Goal: Check status: Check status

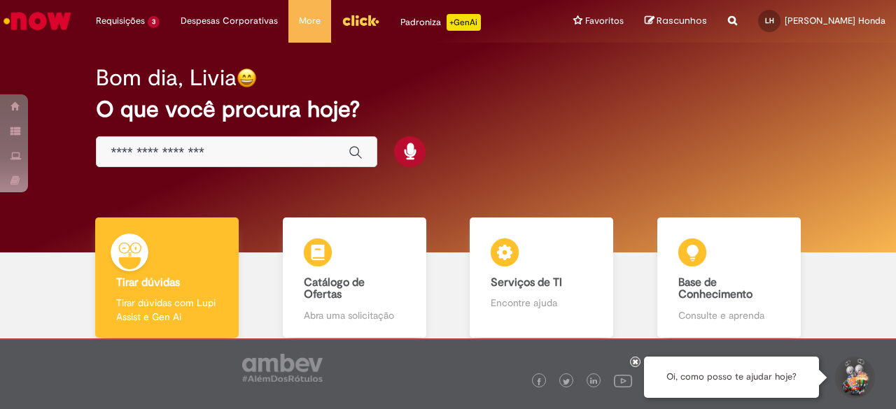
click at [577, 97] on div "Bom dia, Livia O que você procura hoje?" at bounding box center [447, 116] width 752 height 119
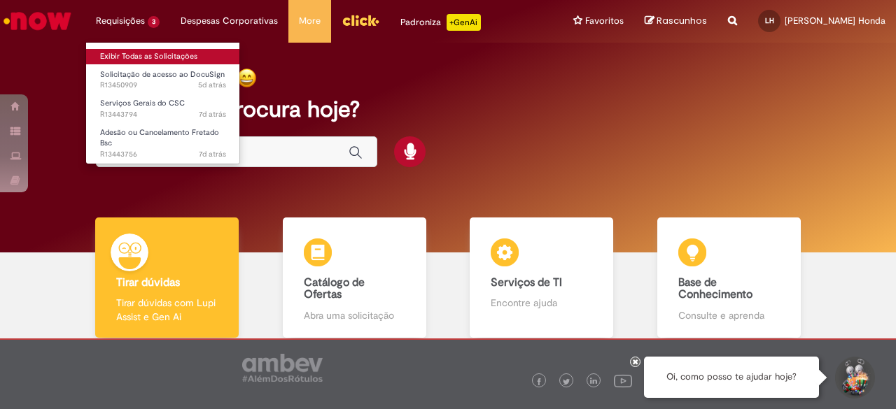
click at [131, 58] on link "Exibir Todas as Solicitações" at bounding box center [163, 56] width 154 height 15
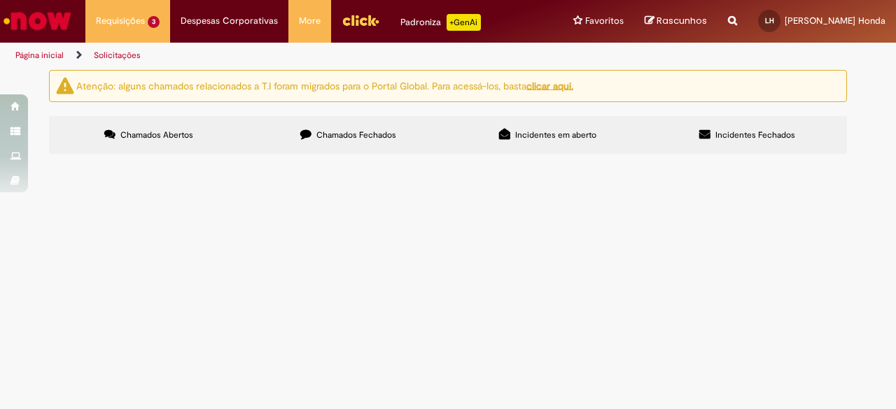
click at [0, 0] on img at bounding box center [0, 0] width 0 height 0
click at [0, 0] on img "recolher o estado da solicitação" at bounding box center [0, 0] width 0 height 0
click at [850, 139] on div "Atenção: alguns chamados relacionados a T.I foram migrados para o Portal Global…" at bounding box center [447, 113] width 819 height 87
click at [0, 0] on img "recolher o estado da solicitação" at bounding box center [0, 0] width 0 height 0
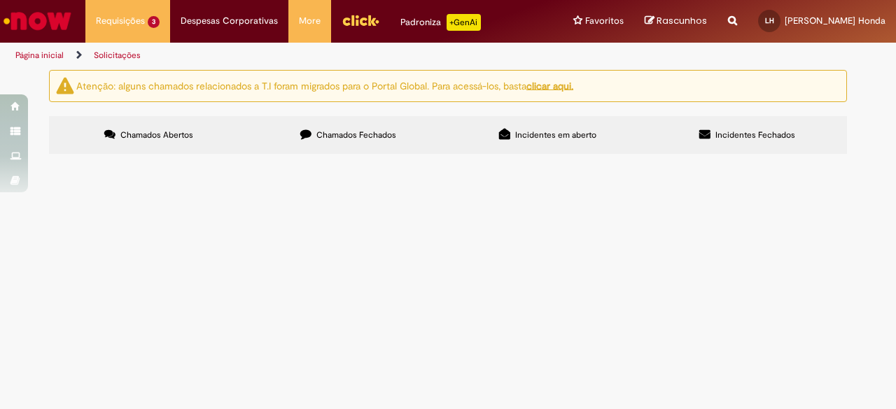
click at [0, 0] on img "recolher o estado da solicitação" at bounding box center [0, 0] width 0 height 0
